Goal: Transaction & Acquisition: Purchase product/service

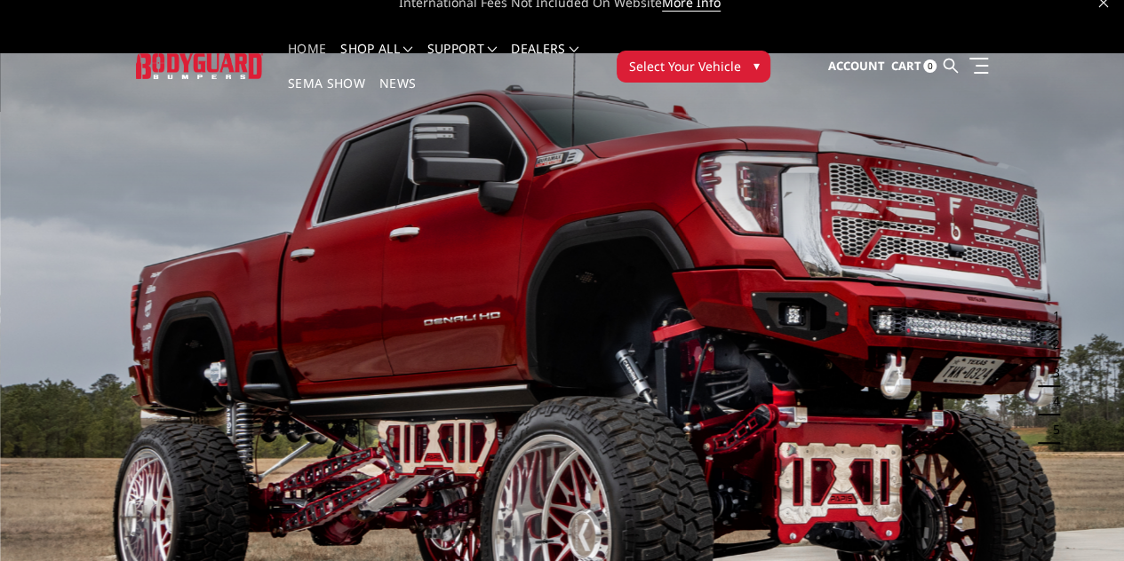
scroll to position [14, 0]
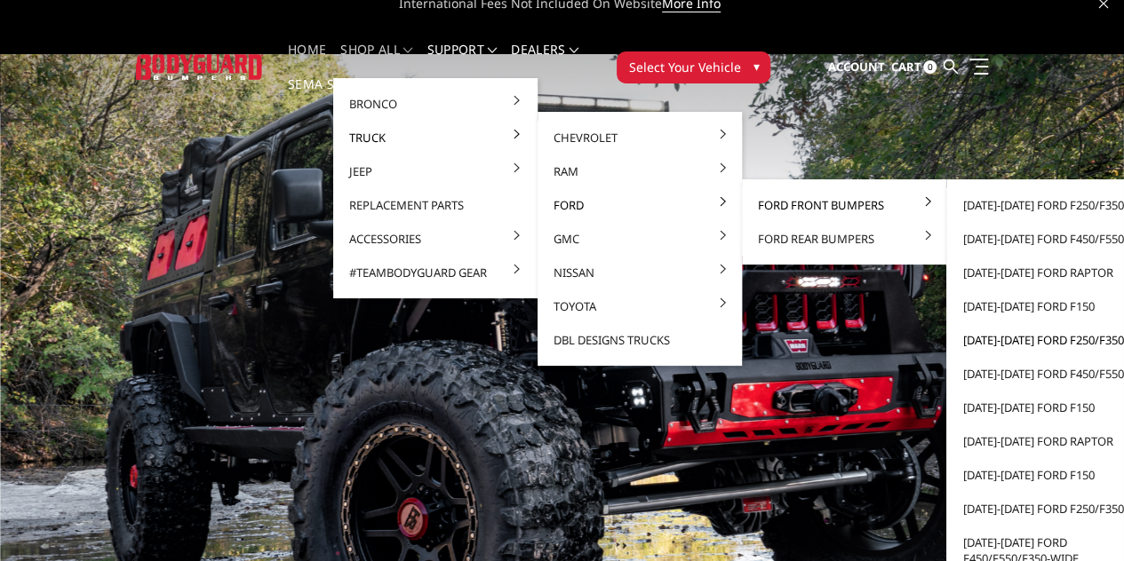
click at [953, 344] on link "[DATE]-[DATE] Ford F250/F350" at bounding box center [1048, 340] width 190 height 34
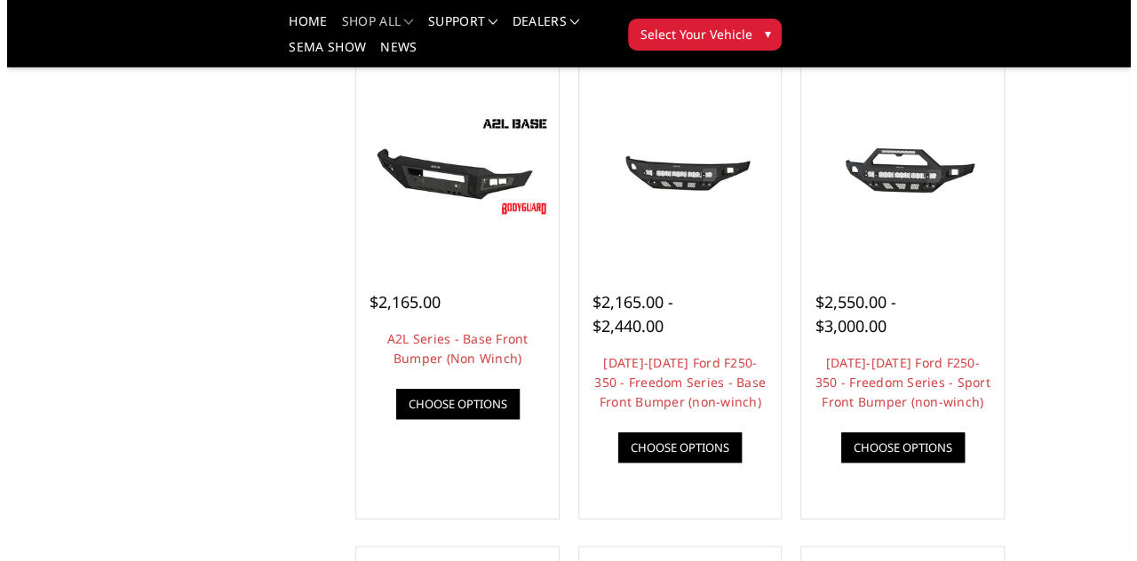
scroll to position [634, 0]
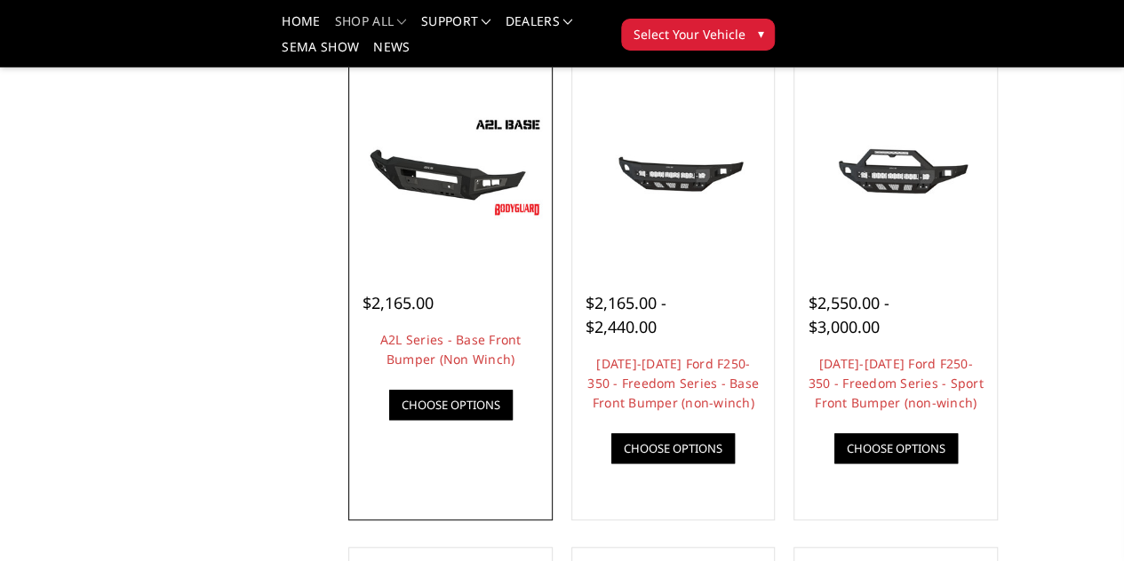
click at [0, 0] on link "Quick view" at bounding box center [0, 0] width 0 height 0
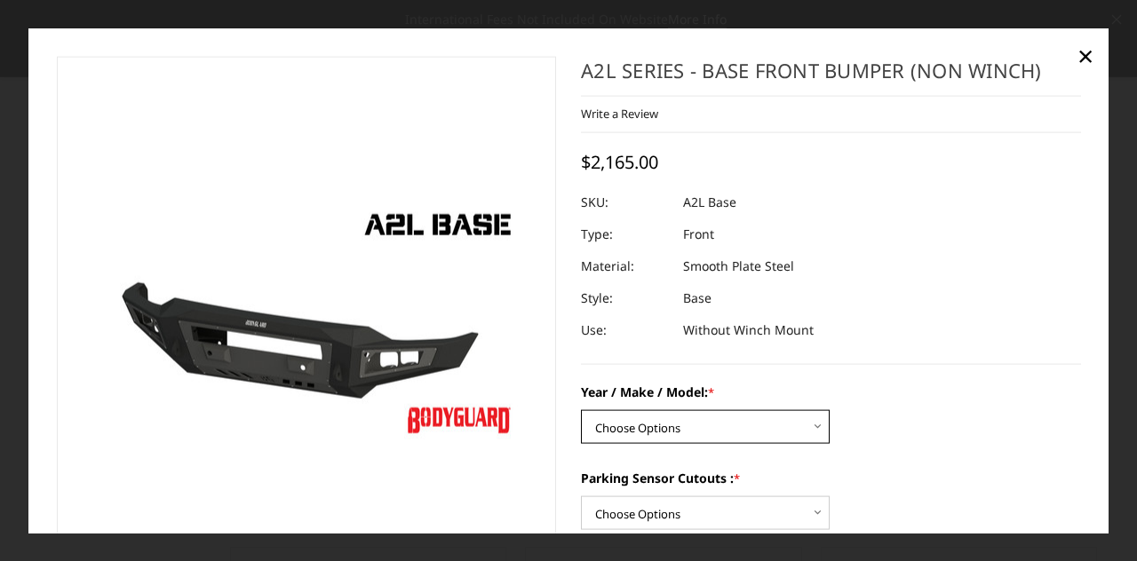
click at [627, 429] on select "Choose Options Chevrolet 15-19 2500 / 3500 Chevrolet 19-21 1500 Chevrolet 15-20…" at bounding box center [705, 427] width 249 height 34
select select "4293"
click at [581, 410] on select "Choose Options Chevrolet 15-19 2500 / 3500 Chevrolet 19-21 1500 Chevrolet 15-20…" at bounding box center [705, 427] width 249 height 34
click at [552, 328] on section "Previous Next" at bounding box center [306, 424] width 525 height 737
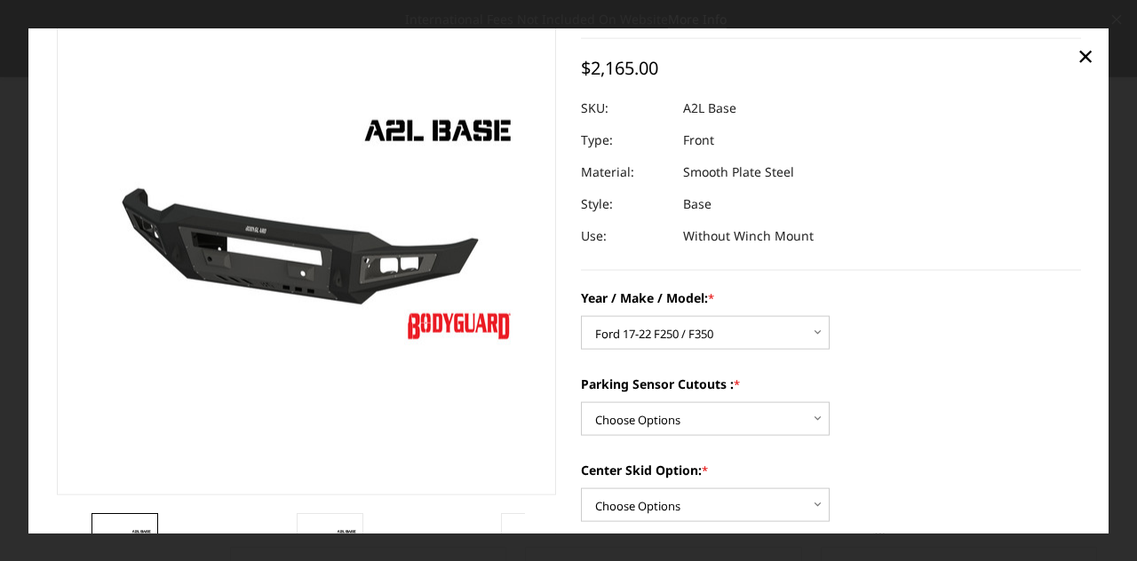
scroll to position [95, 0]
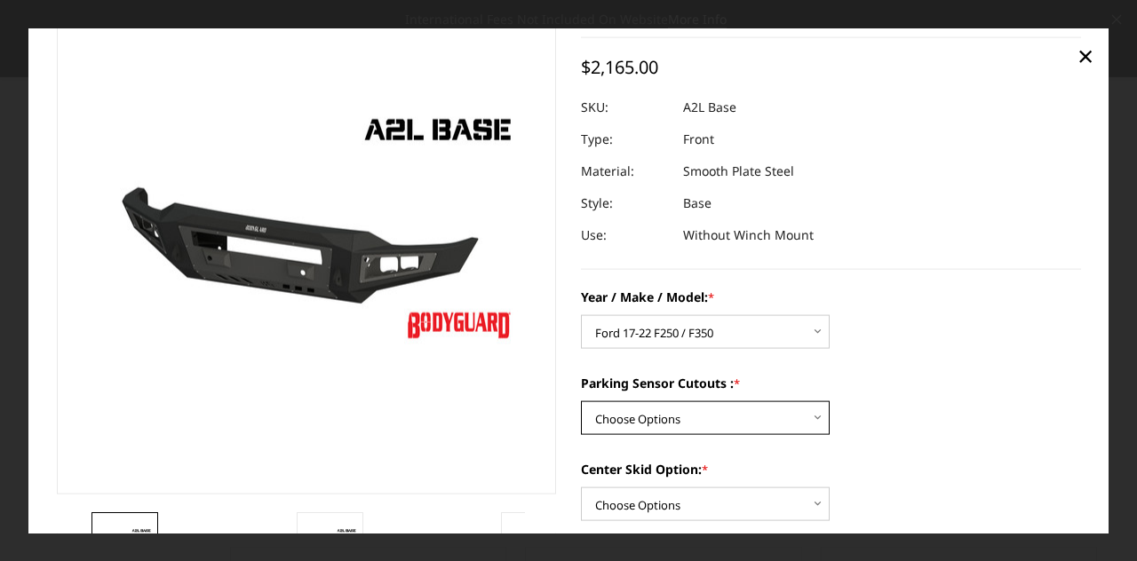
click at [600, 418] on select "Choose Options Yes - I have front parking sensors No - I do NOT have parking se…" at bounding box center [705, 418] width 249 height 34
select select "4287"
click at [581, 401] on select "Choose Options Yes - I have front parking sensors No - I do NOT have parking se…" at bounding box center [705, 418] width 249 height 34
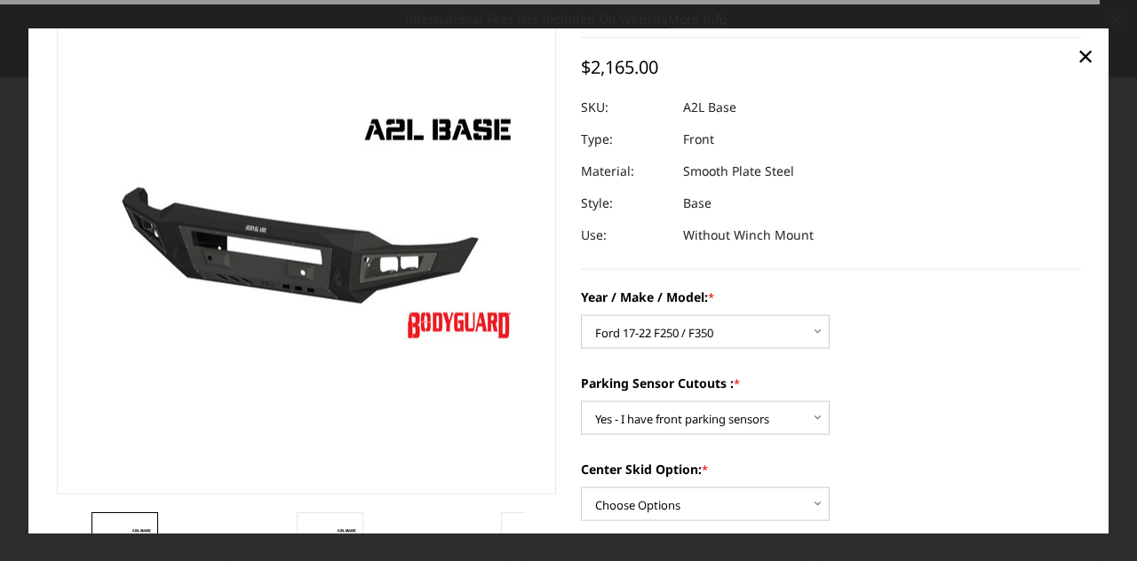
click at [561, 452] on section "Previous Next" at bounding box center [306, 329] width 525 height 737
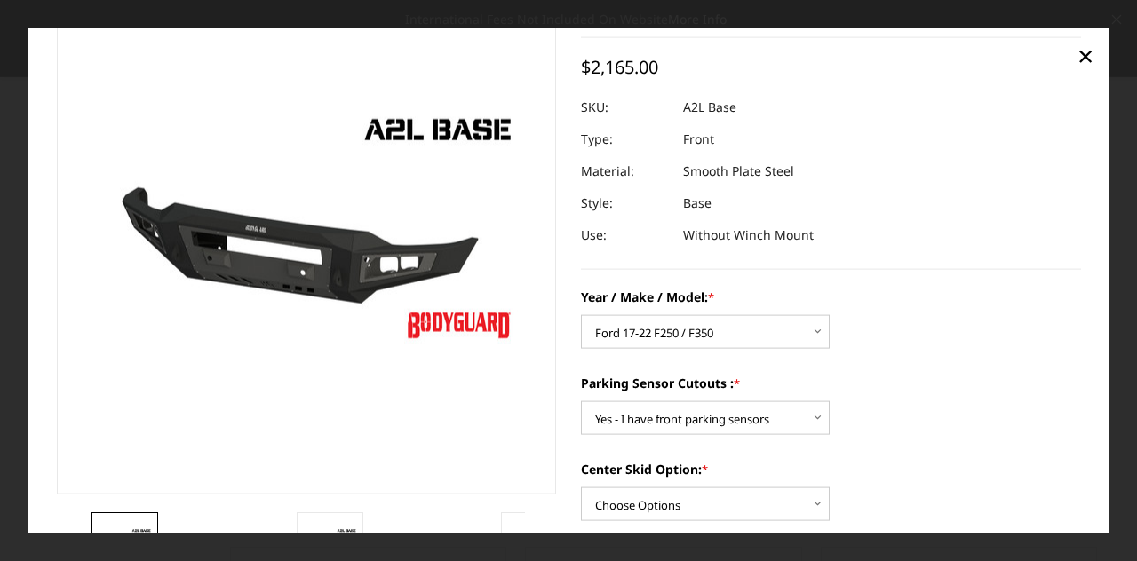
scroll to position [188, 0]
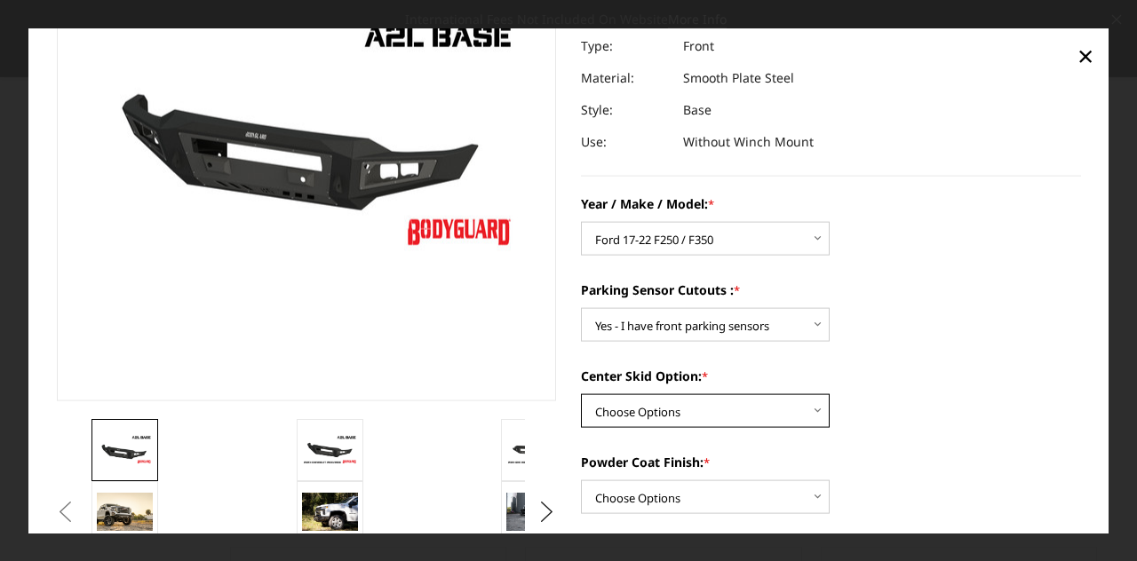
click at [600, 418] on select "Choose Options Single Light Bar Cutout" at bounding box center [705, 411] width 249 height 34
select select "4304"
click at [581, 394] on select "Choose Options Single Light Bar Cutout" at bounding box center [705, 411] width 249 height 34
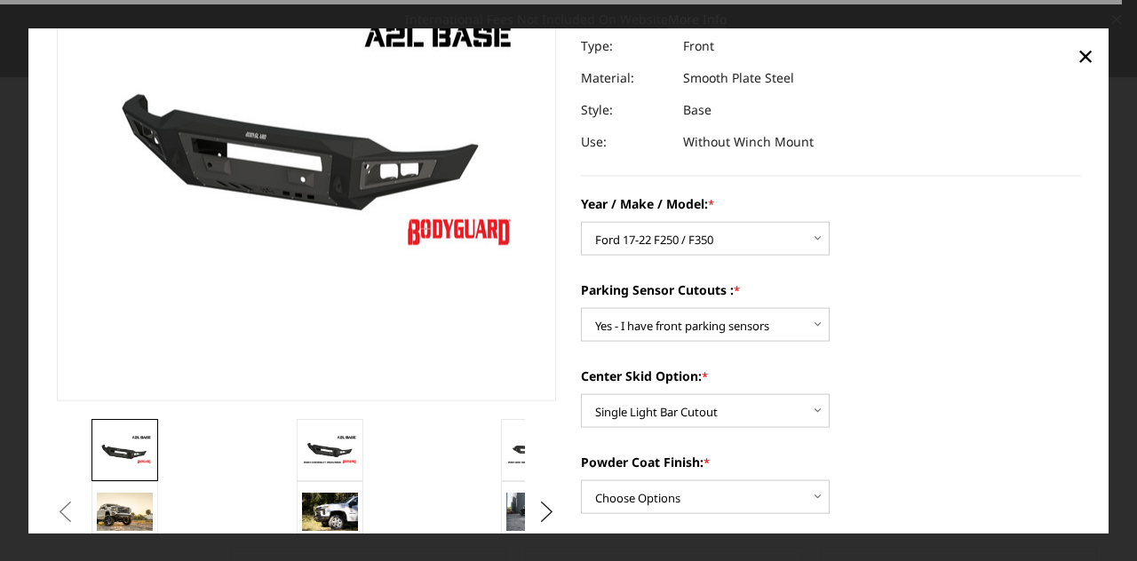
click at [568, 437] on section "A2L Series - Base Front Bumper (Non Winch) Write a Review Write a Review × A2L …" at bounding box center [830, 514] width 525 height 1292
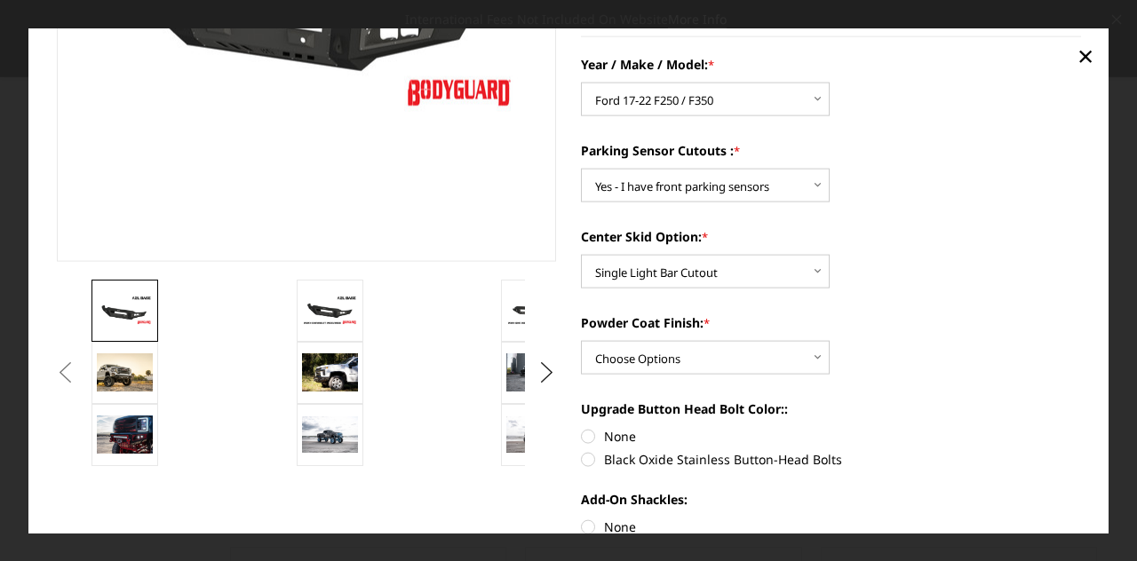
scroll to position [332, 0]
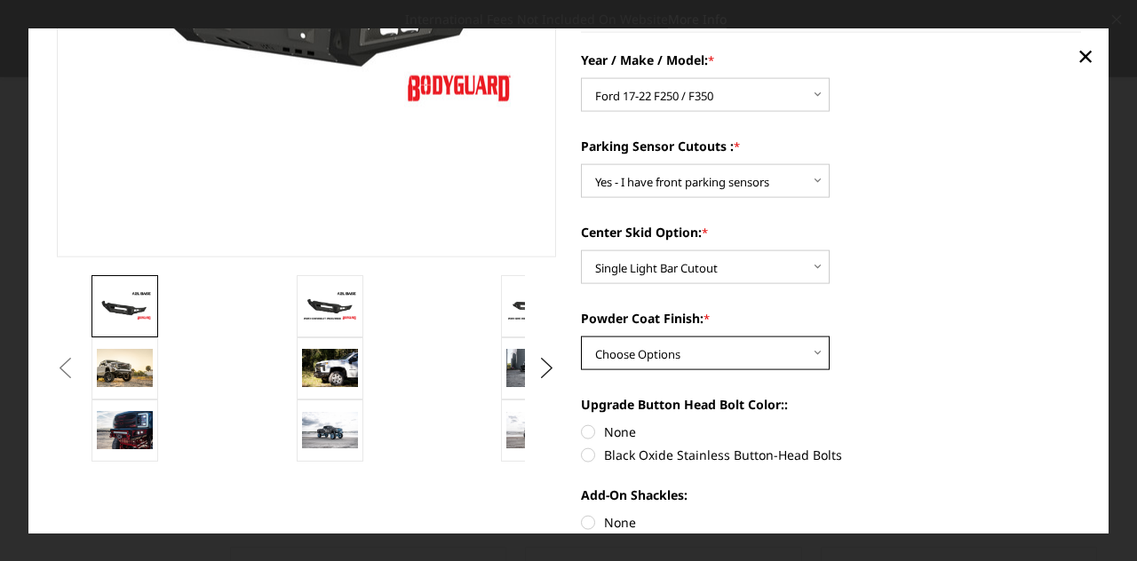
click at [591, 362] on select "Choose Options Bare metal (included) Texture Black Powder Coat" at bounding box center [705, 354] width 249 height 34
select select "4285"
click at [581, 337] on select "Choose Options Bare metal (included) Texture Black Powder Coat" at bounding box center [705, 354] width 249 height 34
click at [583, 464] on label "Black Oxide Stainless Button-Head Bolts" at bounding box center [831, 455] width 500 height 19
click at [1081, 424] on input "Black Oxide Stainless Button-Head Bolts" at bounding box center [1081, 423] width 1 height 1
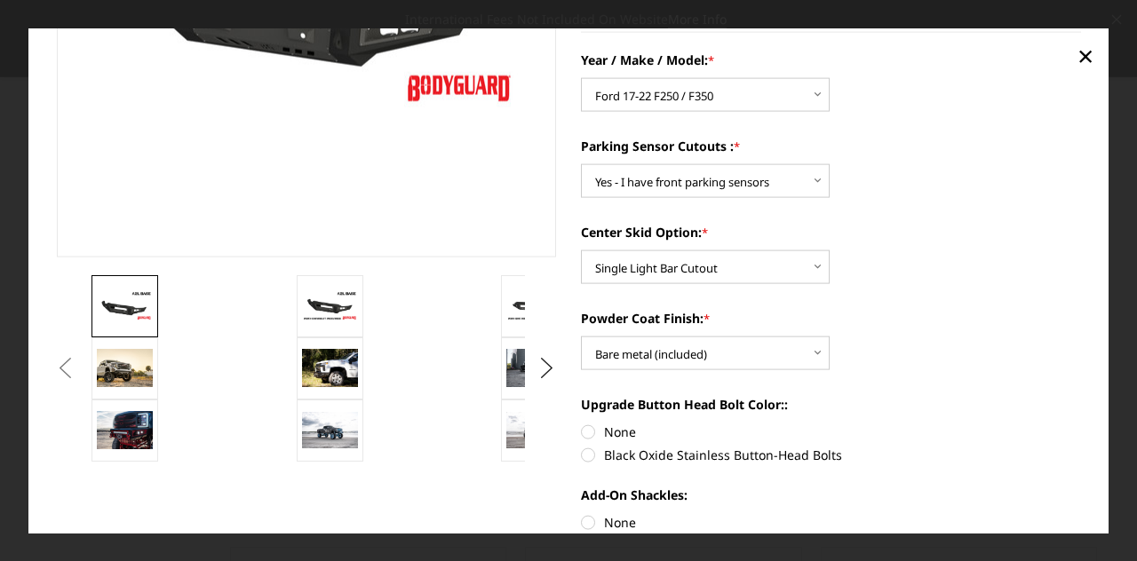
radio input "true"
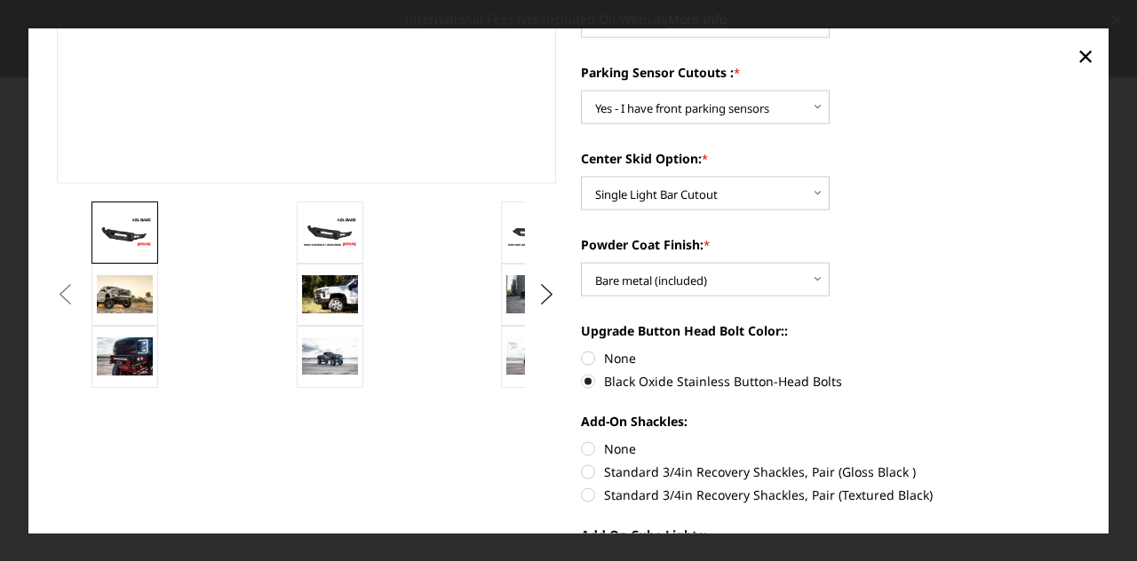
click at [581, 446] on label "None" at bounding box center [831, 449] width 500 height 19
click at [581, 441] on input "None" at bounding box center [581, 440] width 1 height 1
radio input "true"
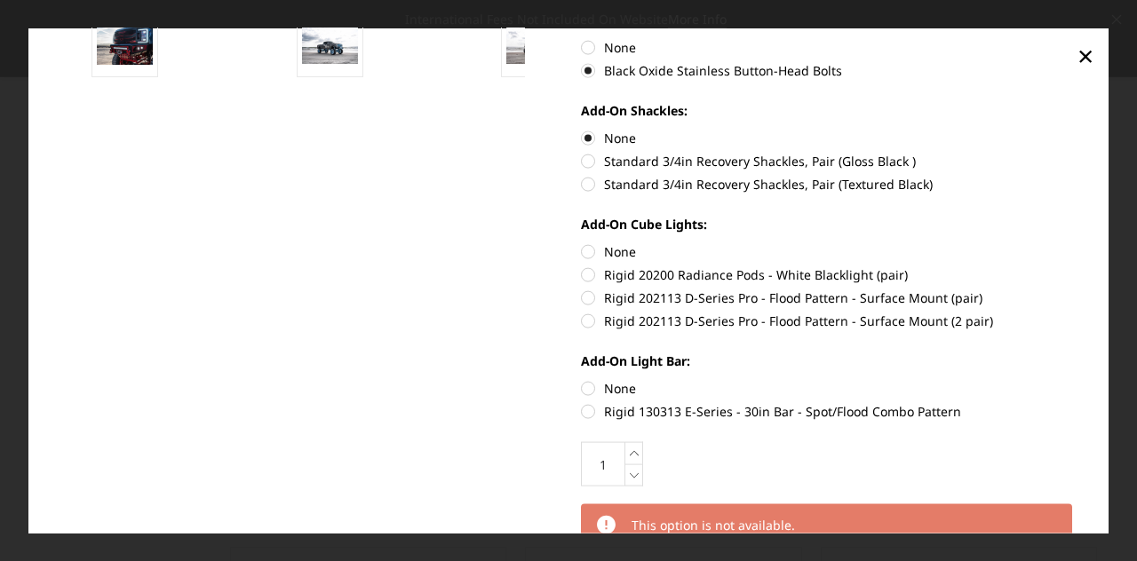
scroll to position [719, 0]
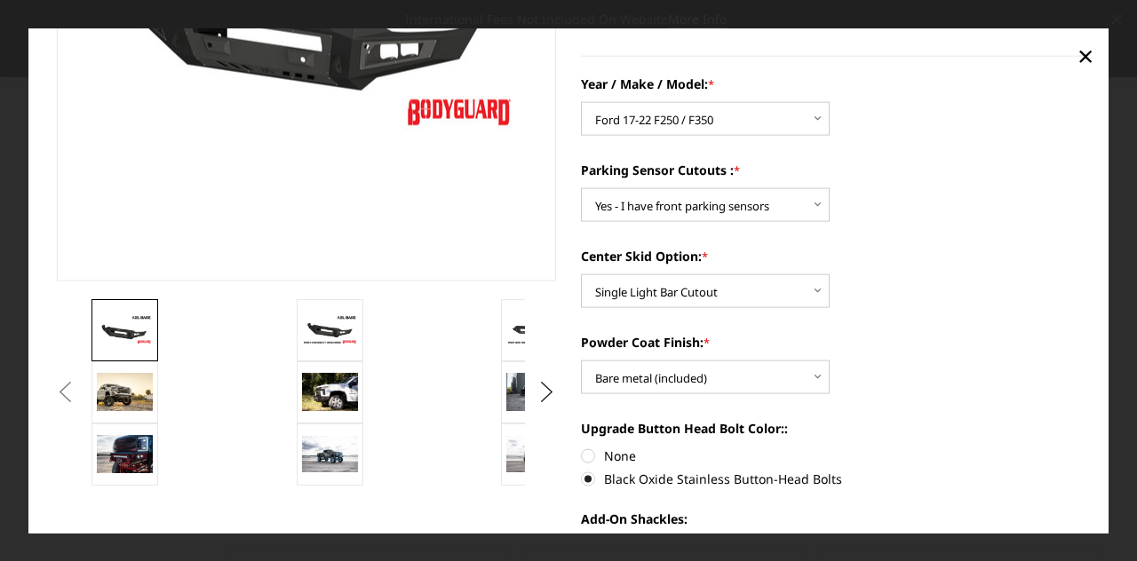
scroll to position [306, 0]
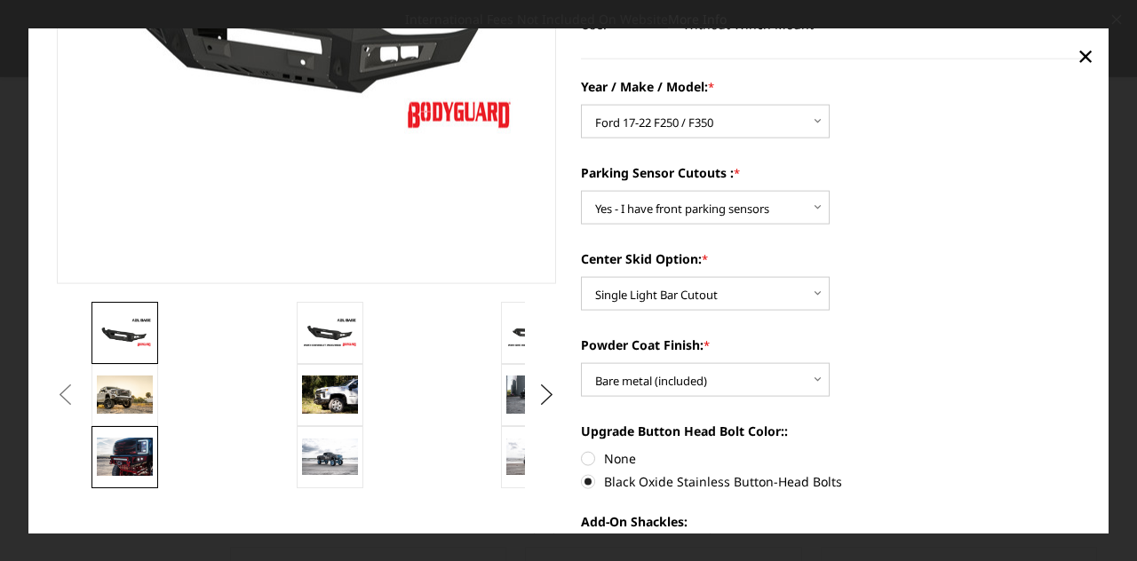
click at [135, 457] on img at bounding box center [125, 456] width 56 height 37
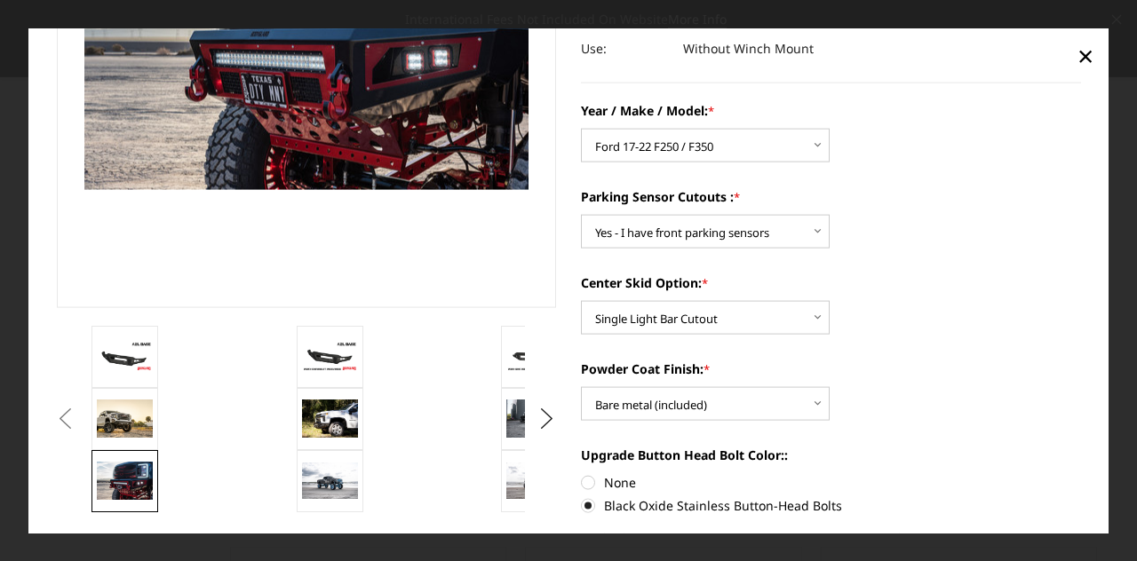
scroll to position [145, 0]
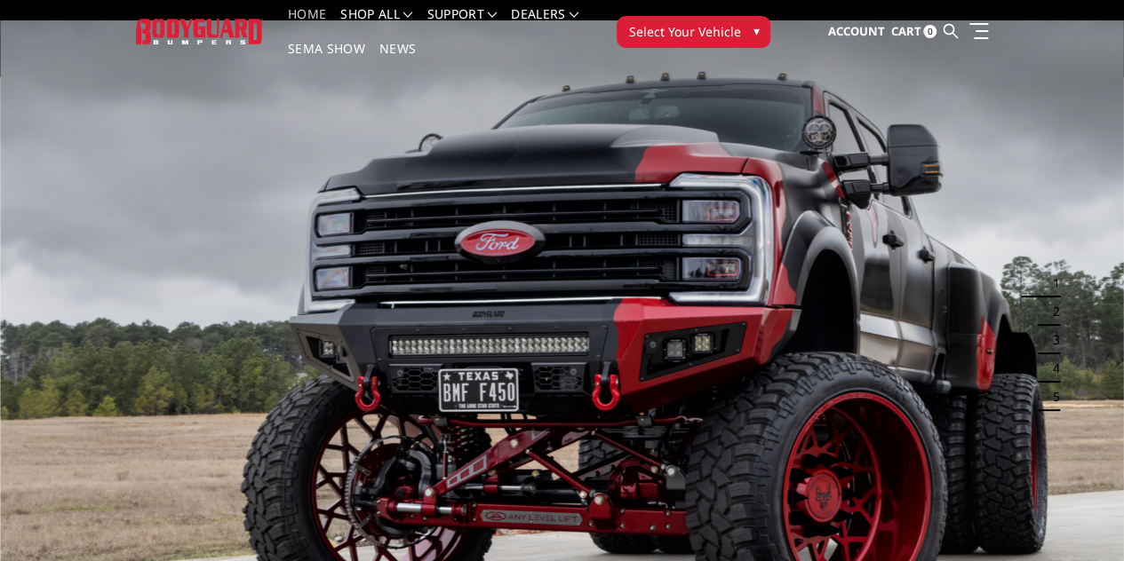
scroll to position [14, 0]
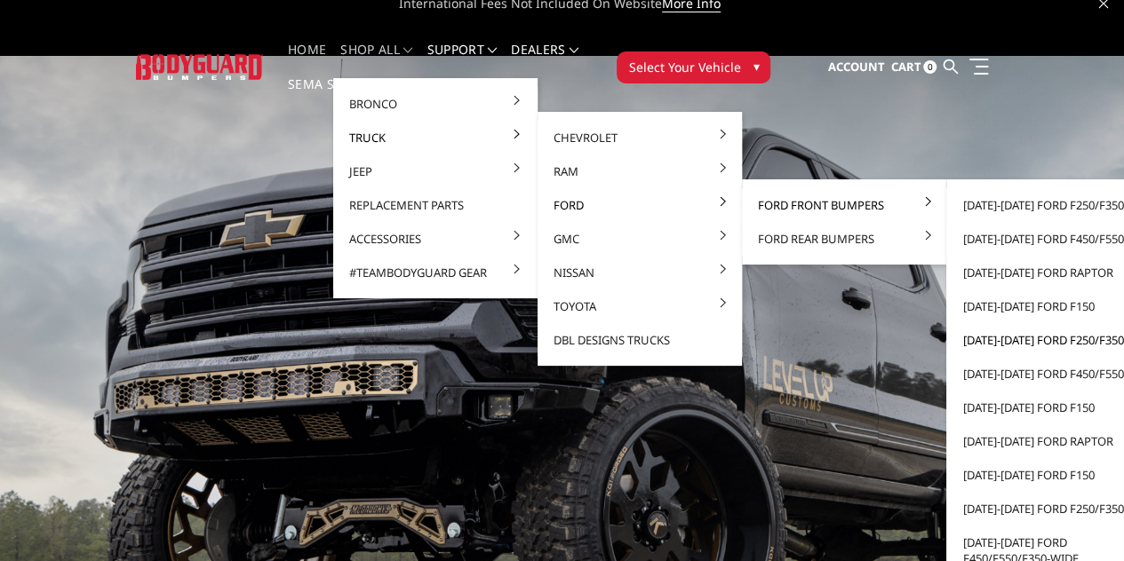
click at [953, 342] on link "[DATE]-[DATE] Ford F250/F350" at bounding box center [1048, 340] width 190 height 34
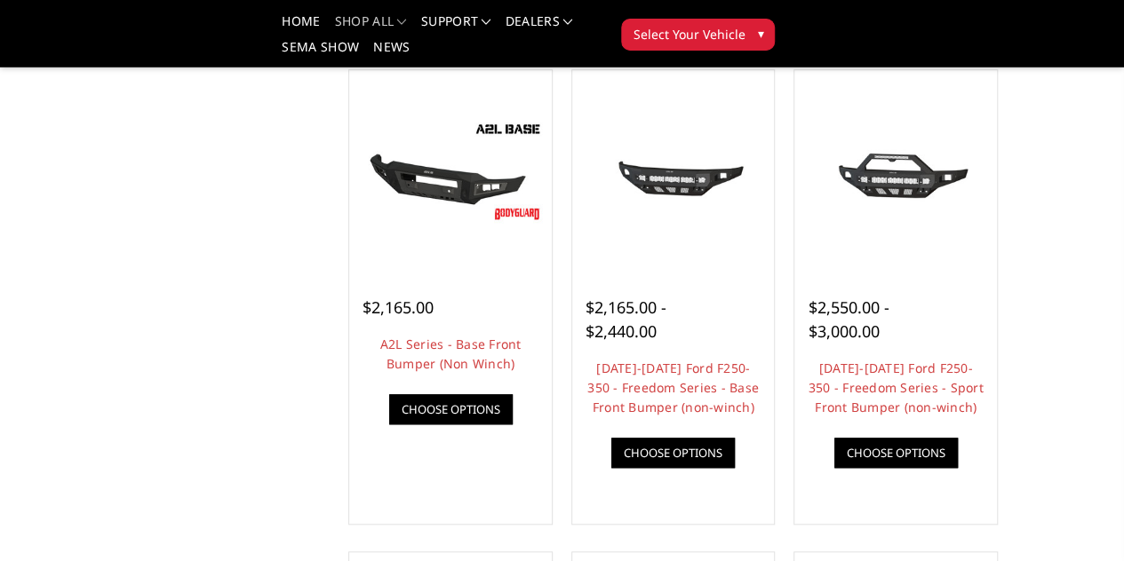
scroll to position [631, 0]
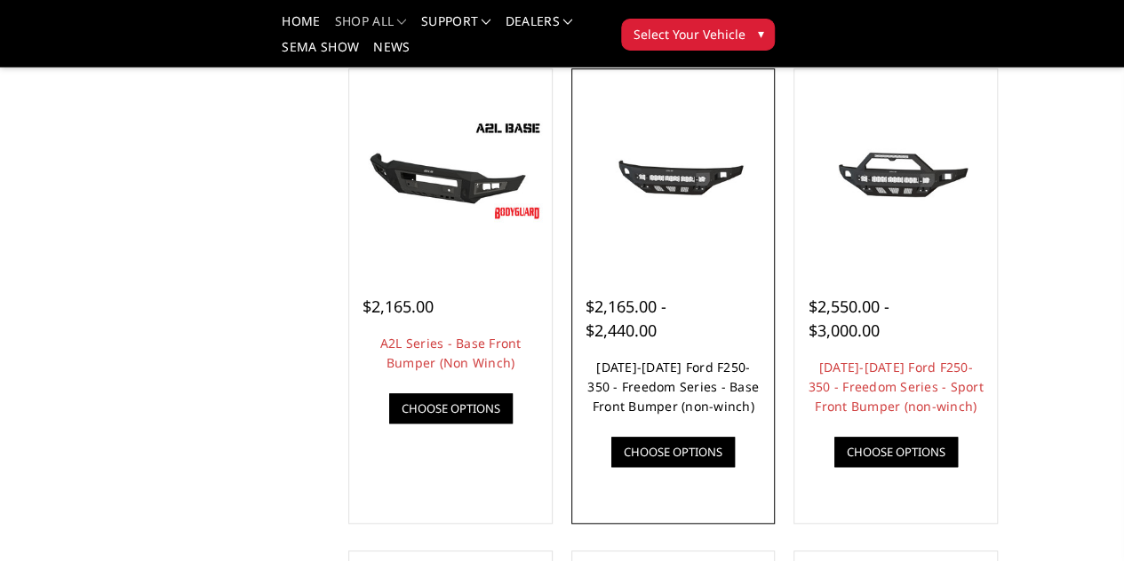
click at [691, 415] on link "2017-2022 Ford F250-350 - Freedom Series - Base Front Bumper (non-winch)" at bounding box center [672, 387] width 171 height 56
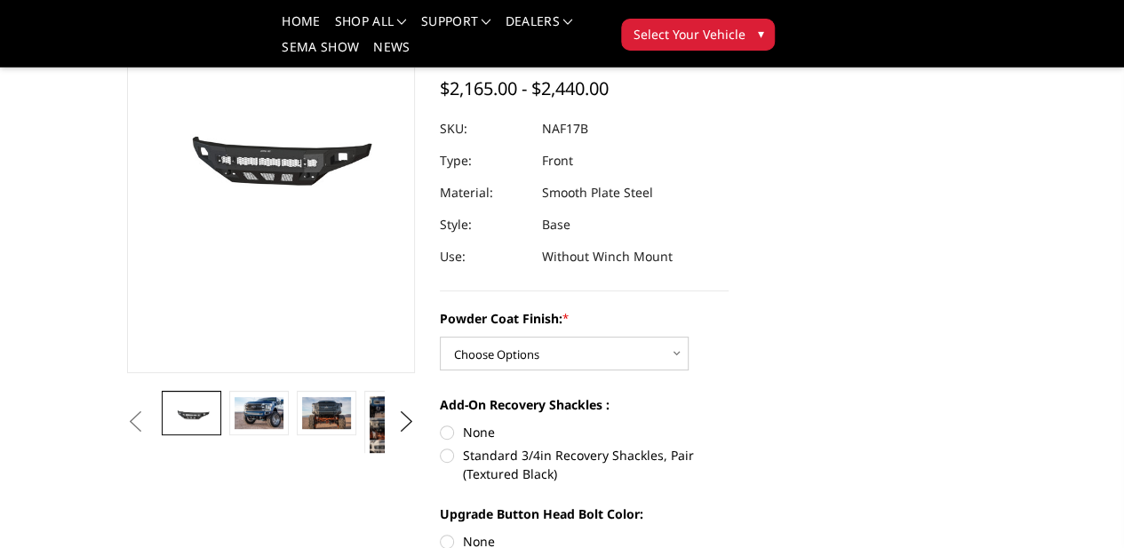
scroll to position [248, 0]
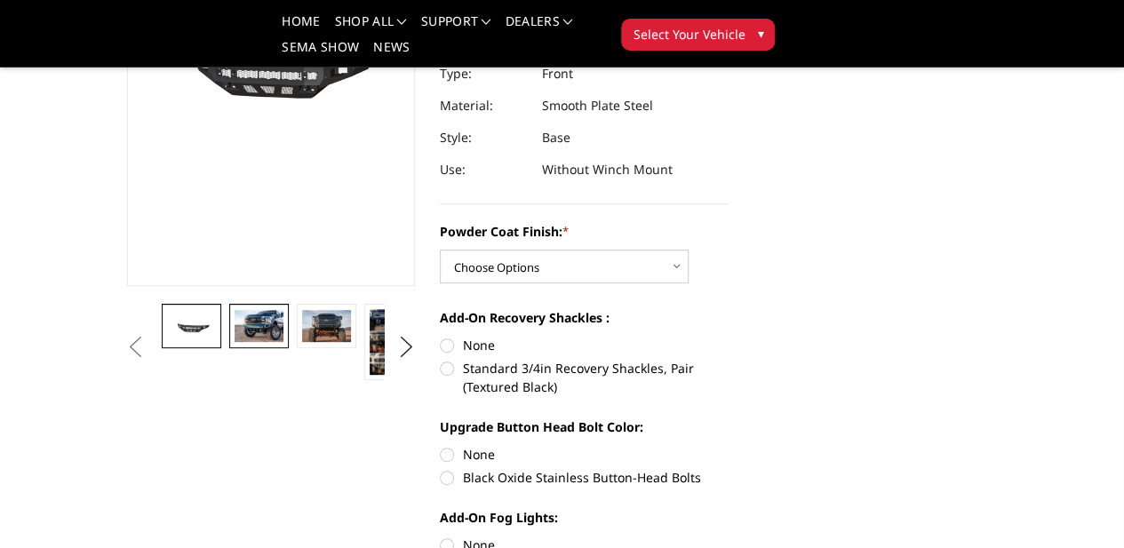
click at [234, 342] on img at bounding box center [258, 326] width 48 height 32
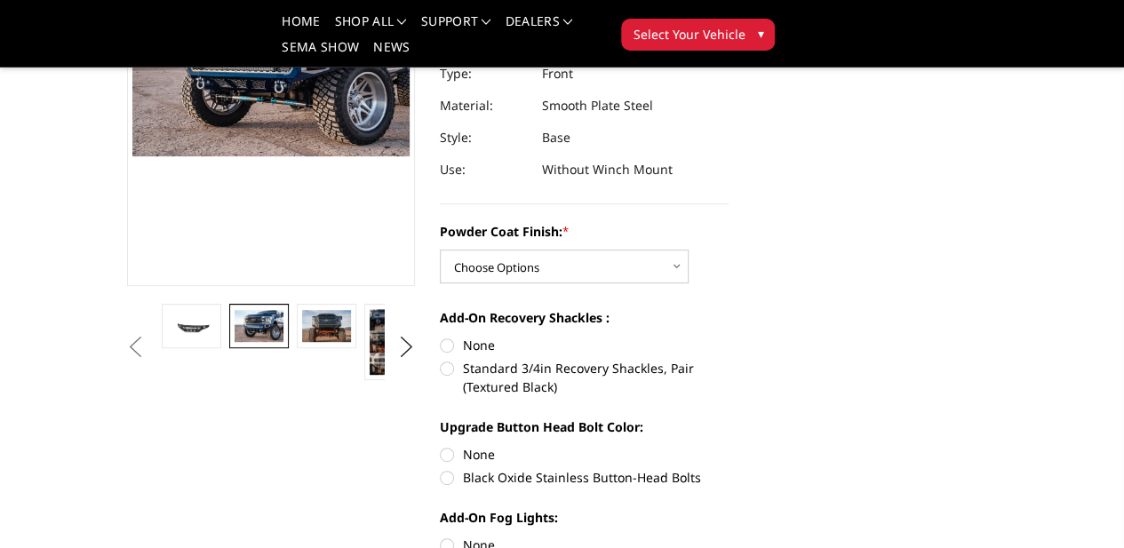
scroll to position [211, 0]
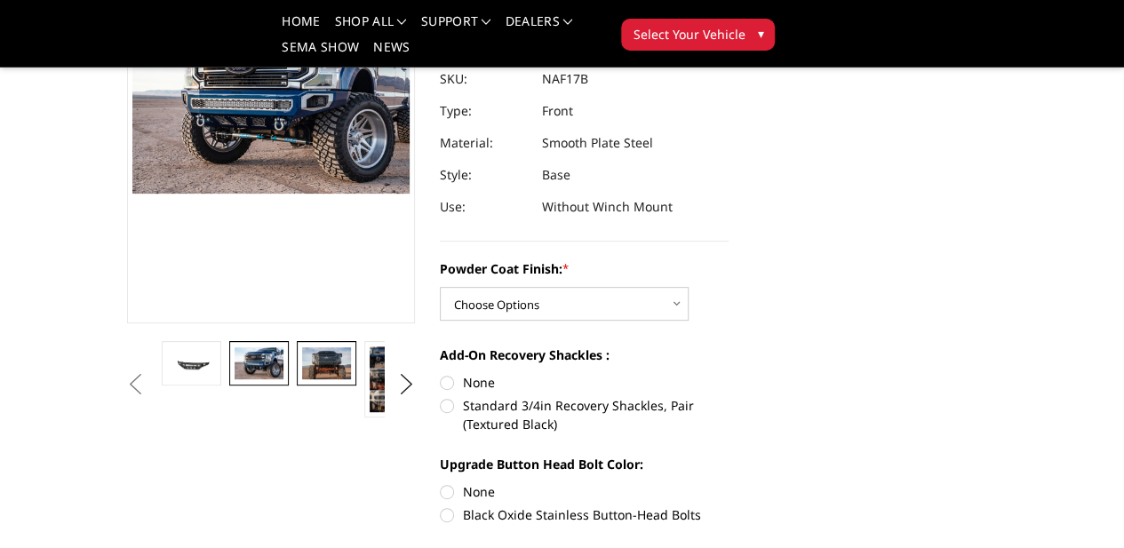
click at [302, 379] on img at bounding box center [326, 363] width 48 height 32
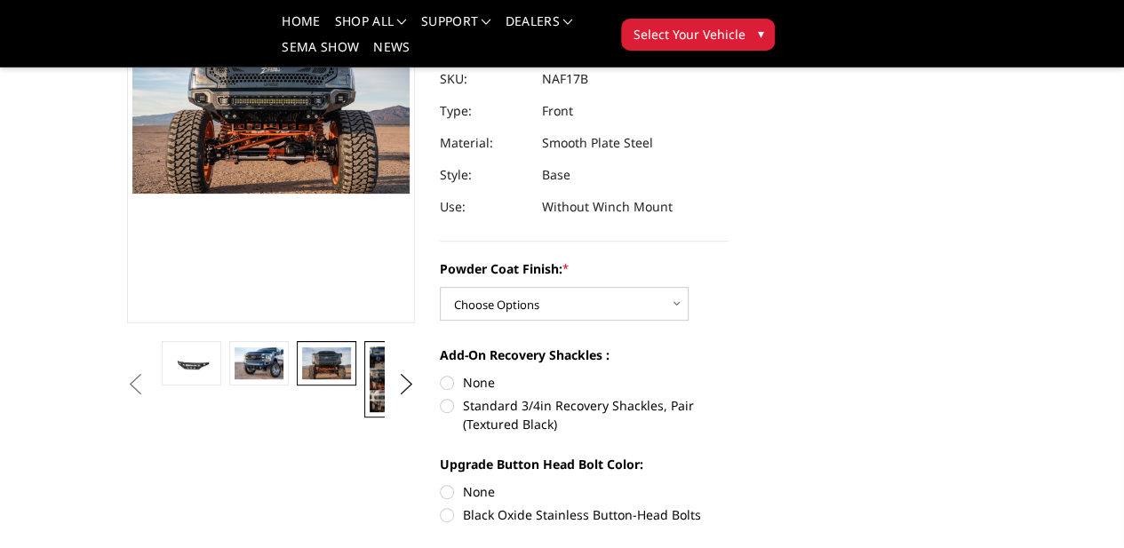
click at [369, 412] on img at bounding box center [393, 379] width 48 height 66
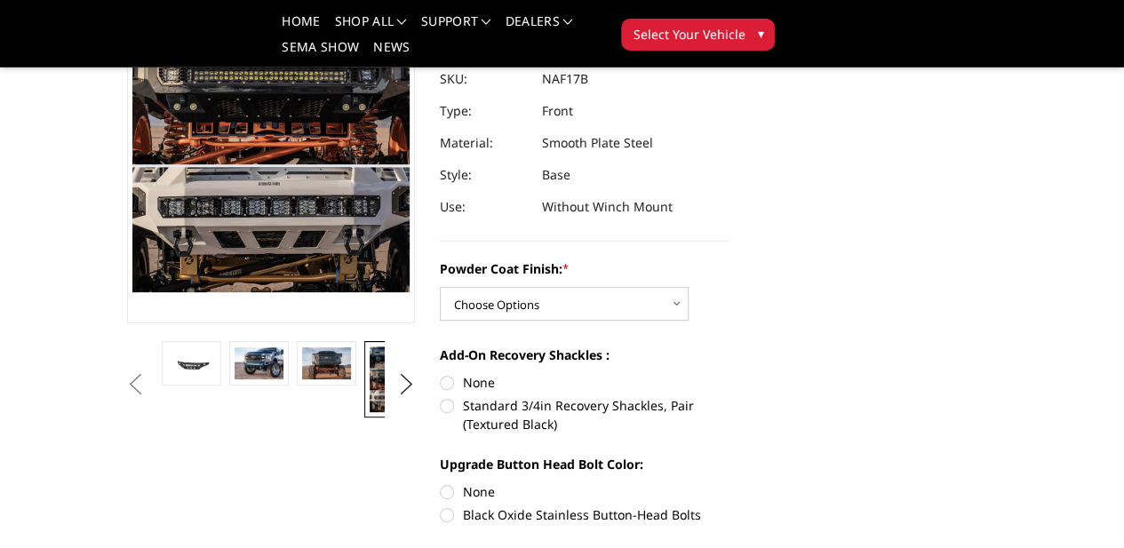
click at [437, 379] on img at bounding box center [461, 363] width 48 height 32
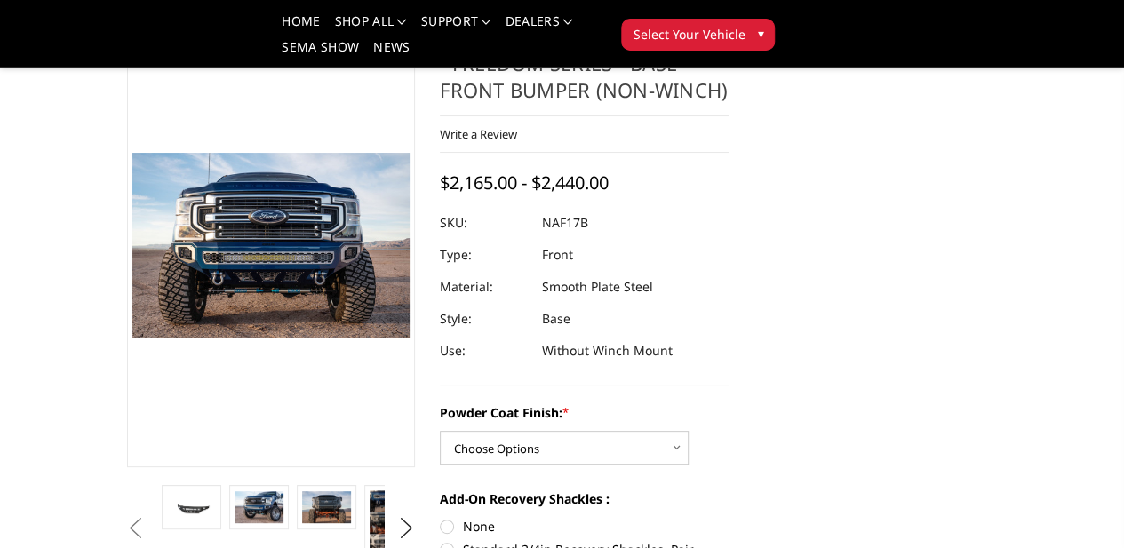
scroll to position [49, 0]
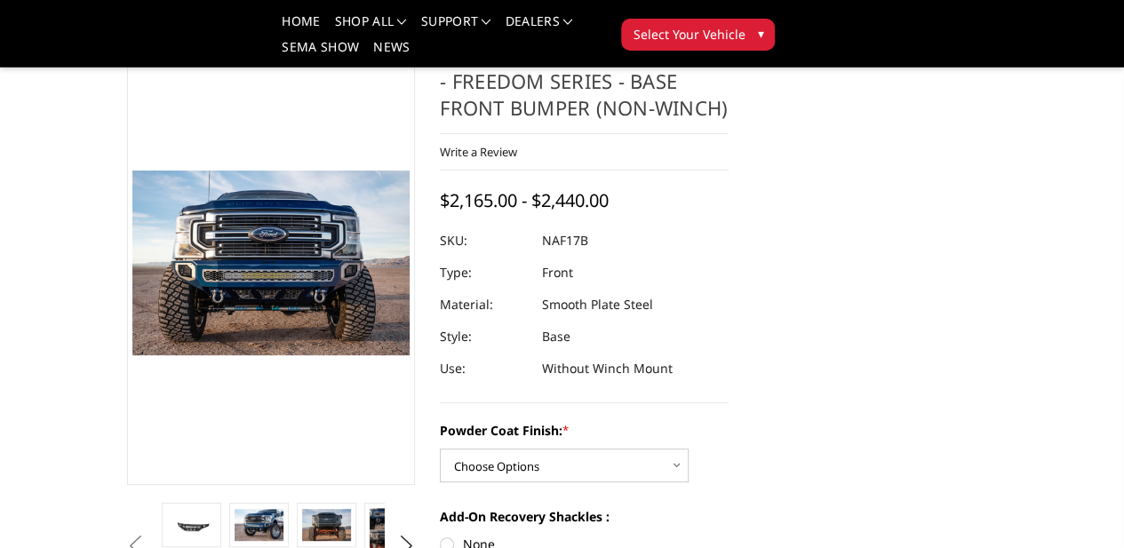
drag, startPoint x: 583, startPoint y: 235, endPoint x: 534, endPoint y: 234, distance: 48.9
click at [534, 234] on div at bounding box center [584, 241] width 289 height 32
drag, startPoint x: 540, startPoint y: 245, endPoint x: 579, endPoint y: 244, distance: 39.1
click at [579, 244] on dd "NAF17B" at bounding box center [565, 241] width 46 height 32
drag, startPoint x: 583, startPoint y: 241, endPoint x: 556, endPoint y: 240, distance: 26.7
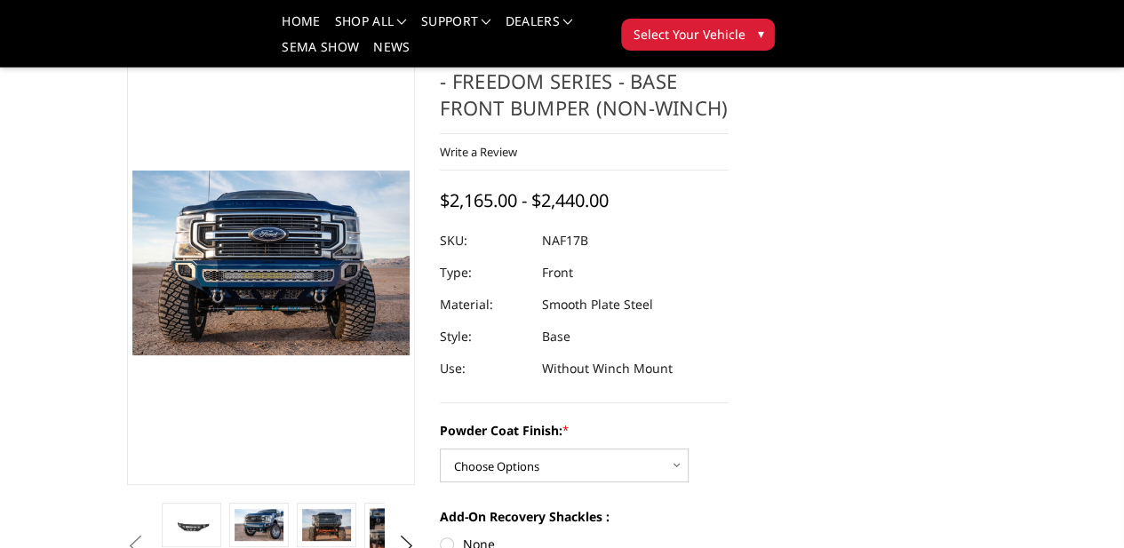
click at [556, 240] on dl "SKU: NAF17B UPC: Type: Front Material: Smooth Plate Steel Style: Base Use: With…" at bounding box center [584, 305] width 289 height 160
click at [556, 240] on dd "NAF17B" at bounding box center [565, 241] width 46 height 32
